Goal: Transaction & Acquisition: Purchase product/service

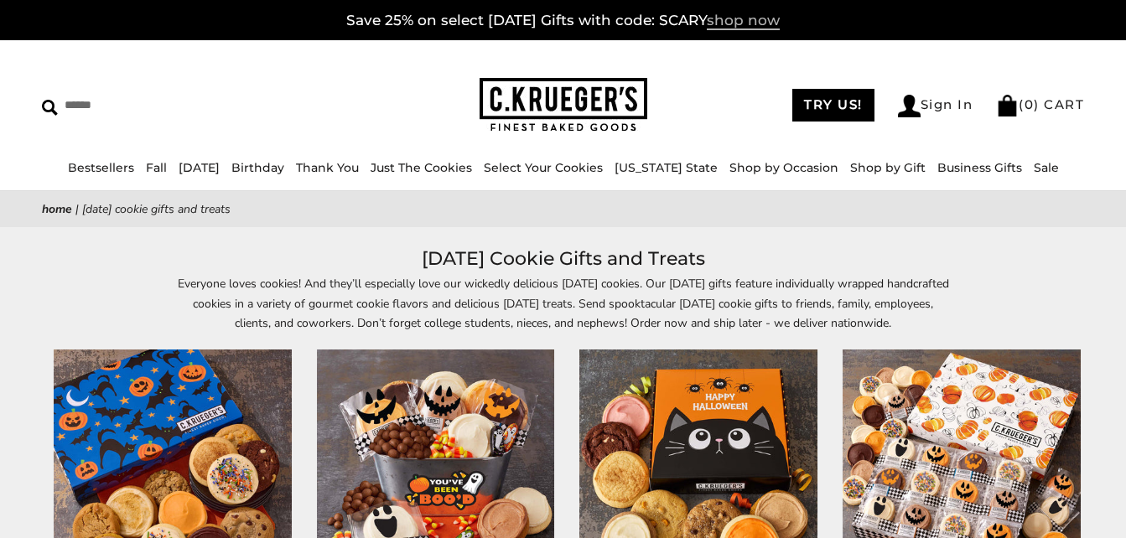
click at [765, 21] on span "shop now" at bounding box center [743, 21] width 73 height 18
